Goal: Navigation & Orientation: Find specific page/section

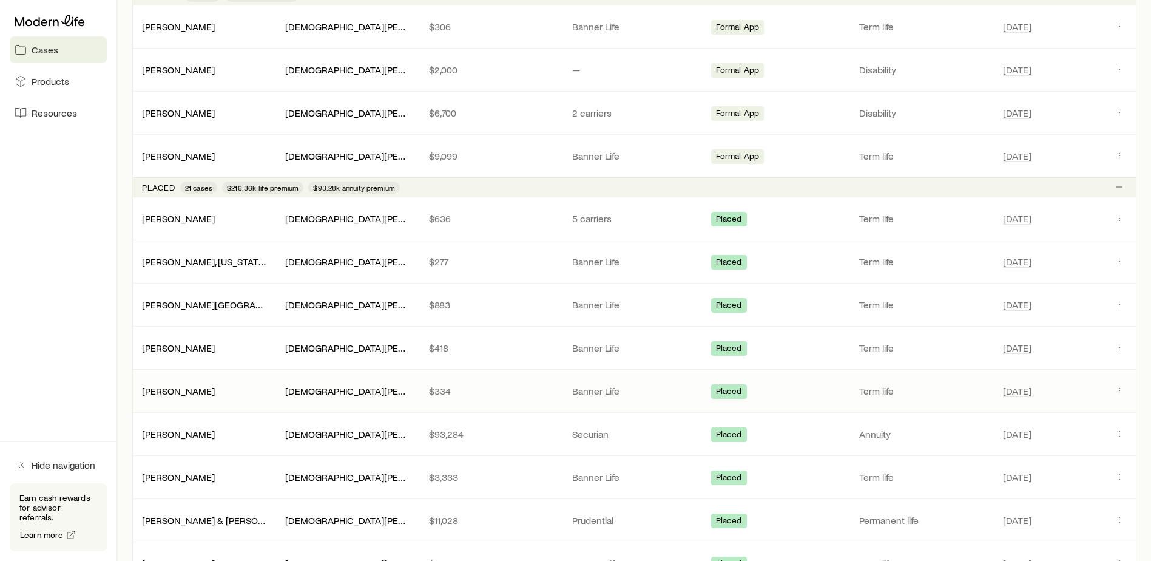
scroll to position [485, 0]
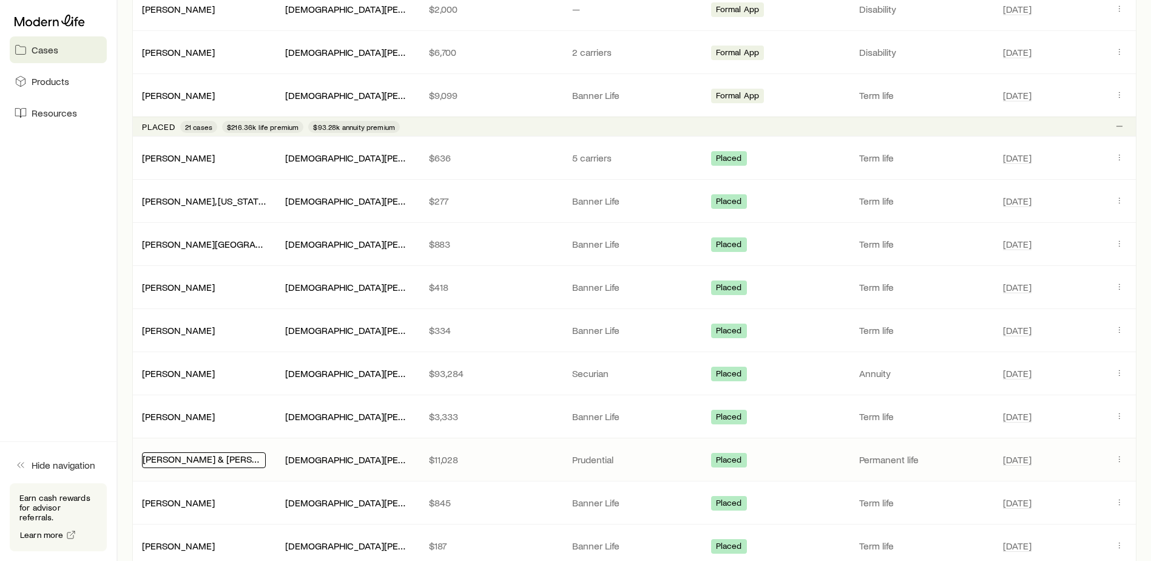
click at [180, 460] on link "[PERSON_NAME] & [PERSON_NAME] +1" at bounding box center [226, 459] width 167 height 12
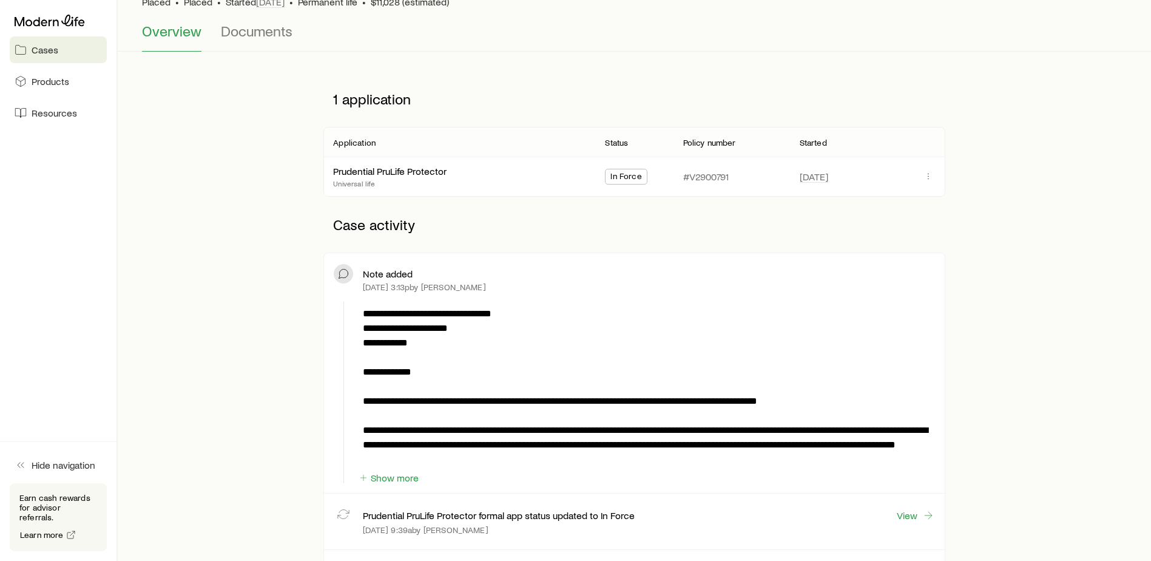
scroll to position [121, 0]
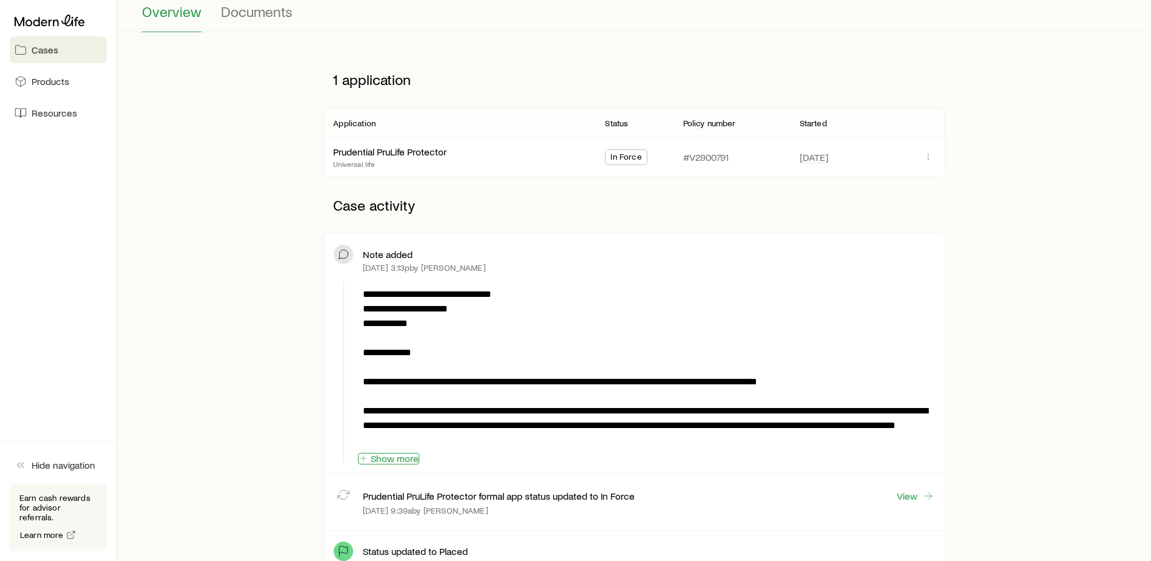
click at [399, 460] on button "Show more" at bounding box center [388, 459] width 61 height 12
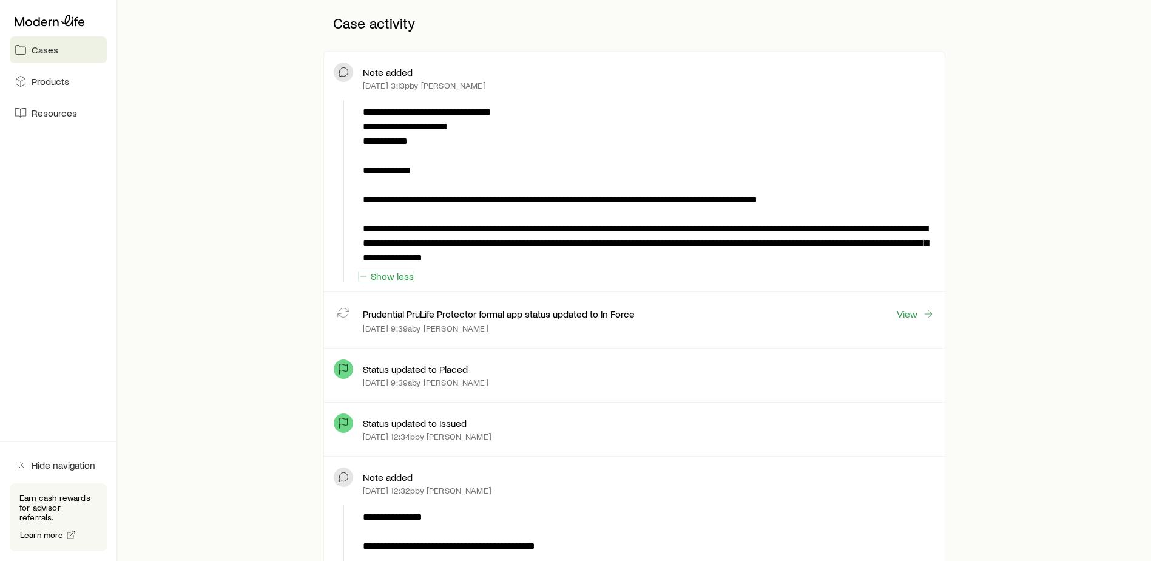
scroll to position [0, 0]
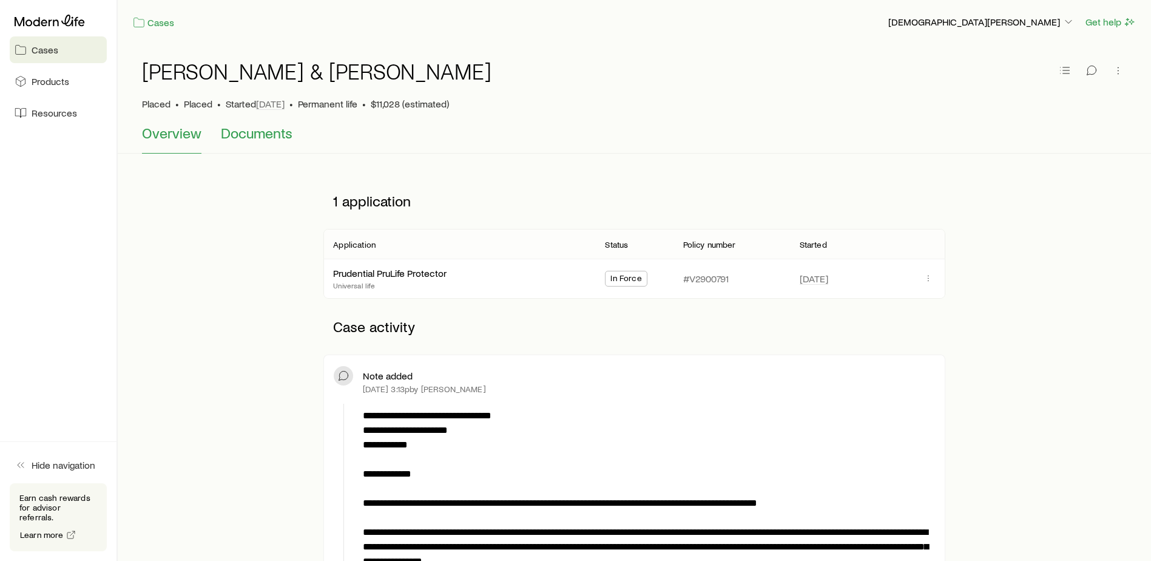
click at [240, 132] on span "Documents" at bounding box center [257, 132] width 72 height 17
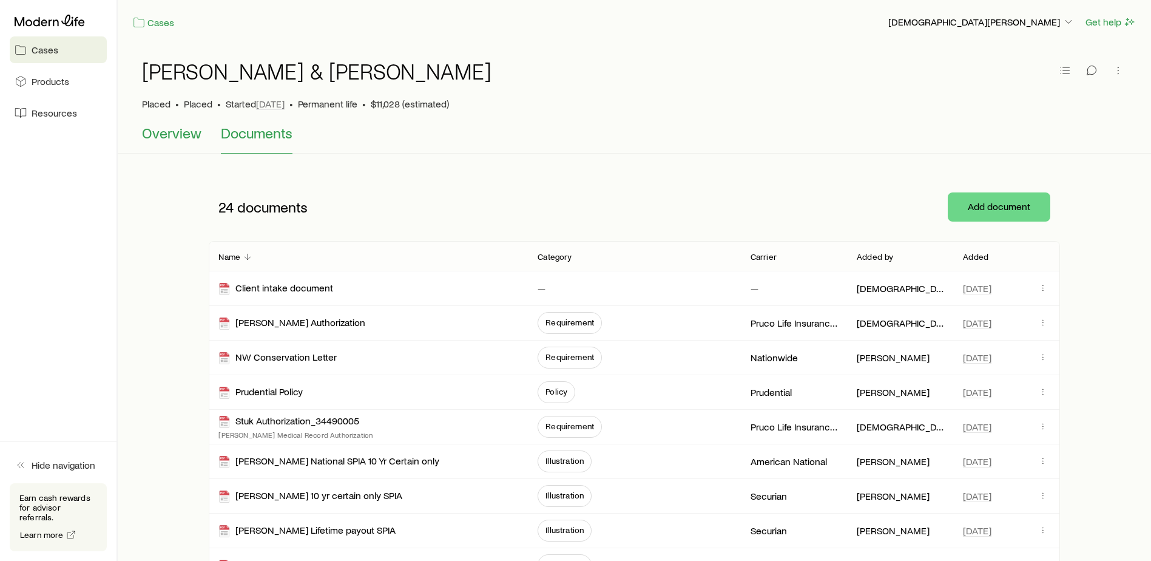
click at [153, 136] on span "Overview" at bounding box center [171, 132] width 59 height 17
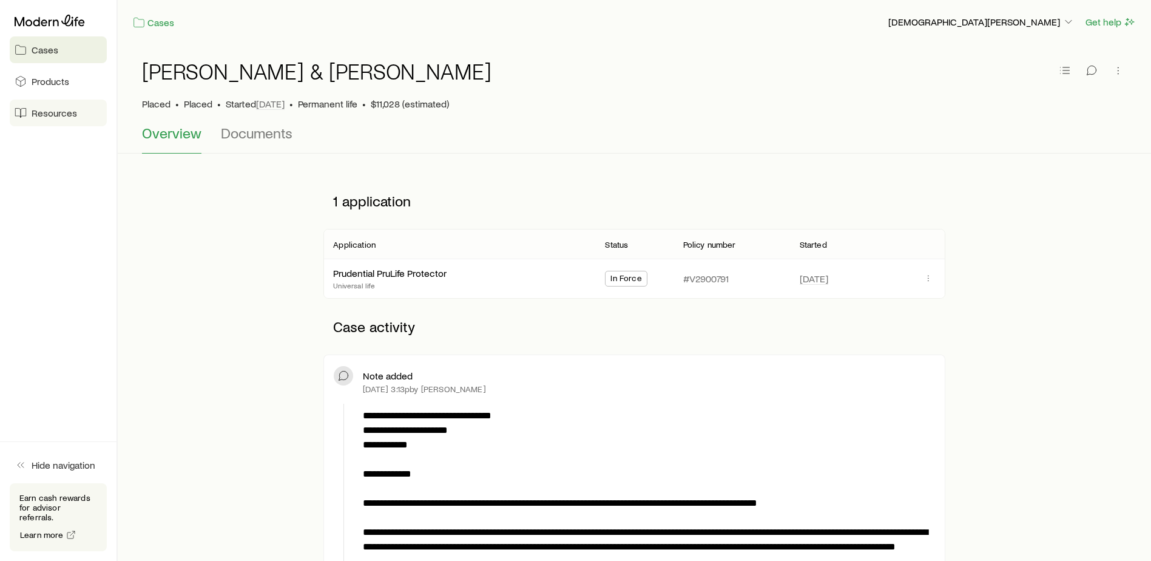
click at [27, 110] on link "Resources" at bounding box center [58, 112] width 97 height 27
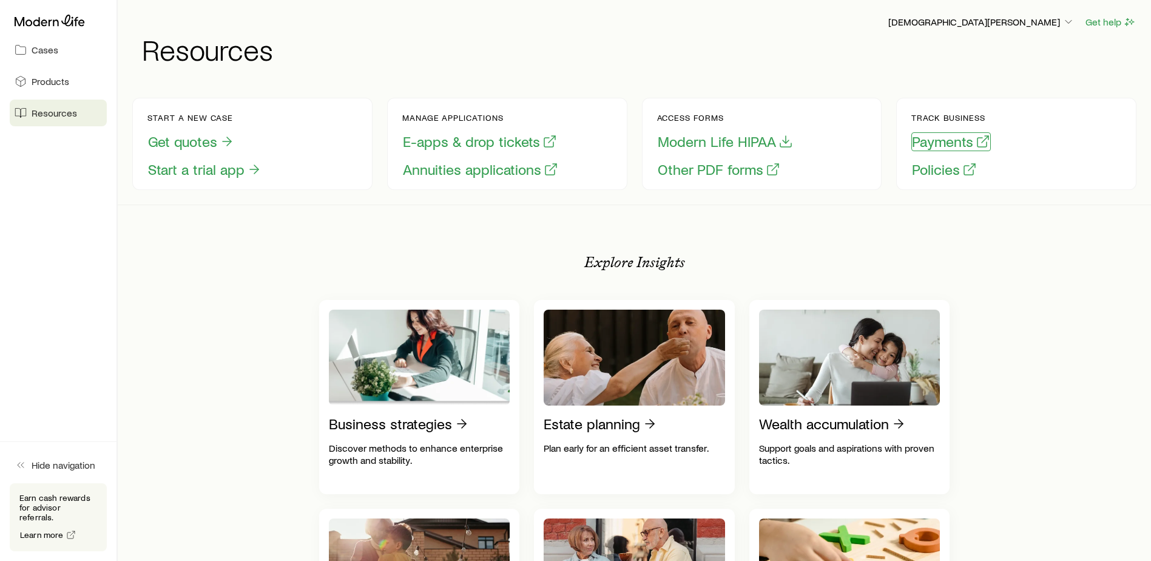
click at [948, 145] on button "Payments" at bounding box center [950, 141] width 79 height 19
click at [73, 51] on link "Cases" at bounding box center [58, 49] width 97 height 27
